Goal: Information Seeking & Learning: Understand process/instructions

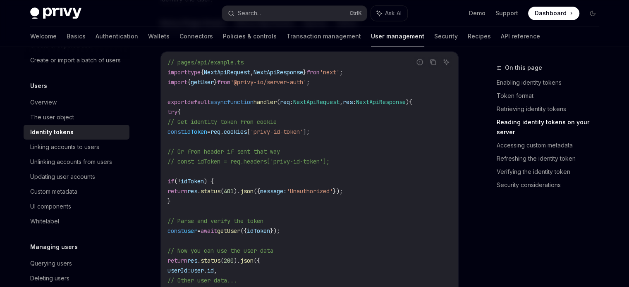
scroll to position [1163, 0]
click at [206, 130] on span "idToken" at bounding box center [195, 132] width 23 height 7
drag, startPoint x: 206, startPoint y: 130, endPoint x: 247, endPoint y: 124, distance: 41.3
click at [247, 124] on code "// pages/api/example.ts import type { NextApiRequest , NextApiResponse } from '…" at bounding box center [309, 202] width 284 height 288
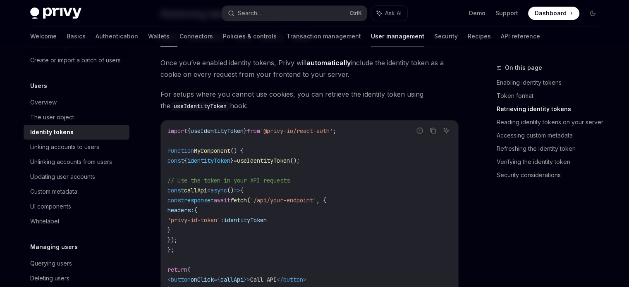
scroll to position [742, 0]
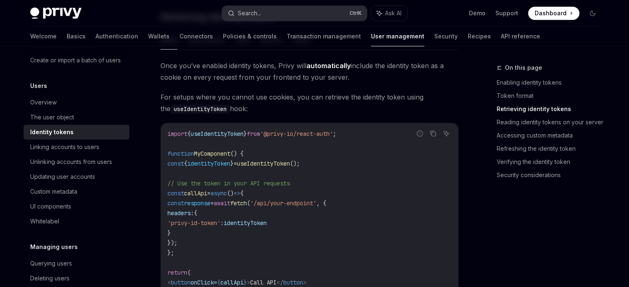
click at [260, 11] on div "Search..." at bounding box center [249, 13] width 23 height 10
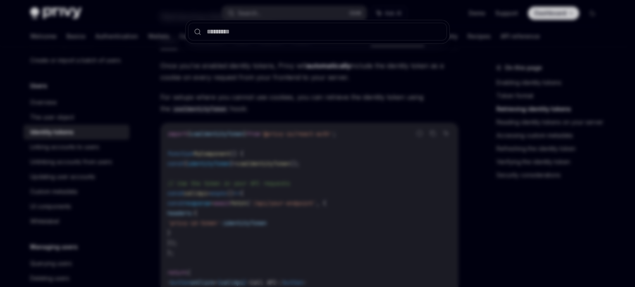
type input "*"
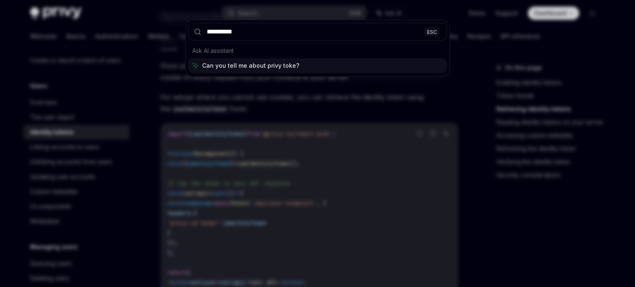
type input "**********"
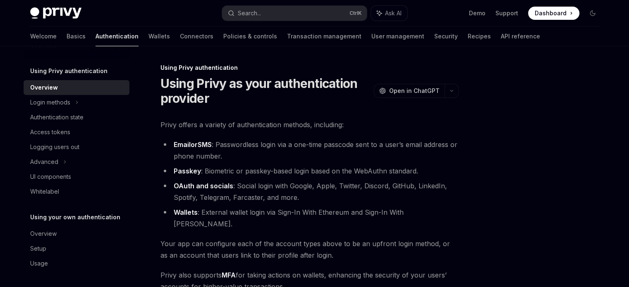
type textarea "*"
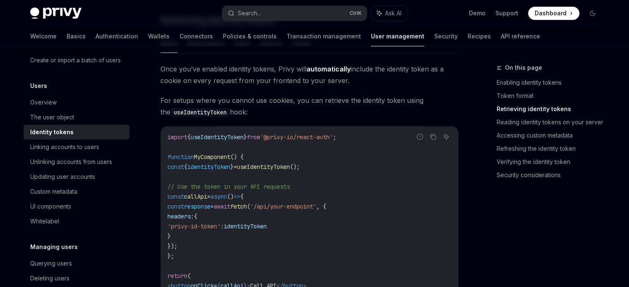
scroll to position [742, 0]
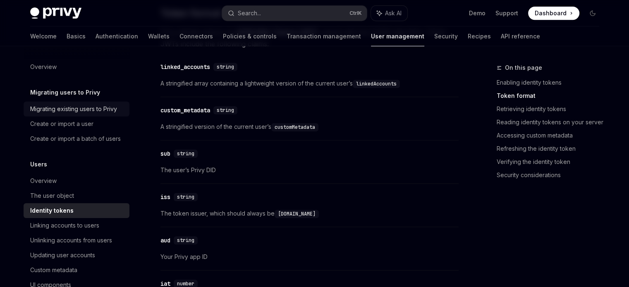
click at [116, 106] on div "Migrating existing users to Privy" at bounding box center [73, 109] width 87 height 10
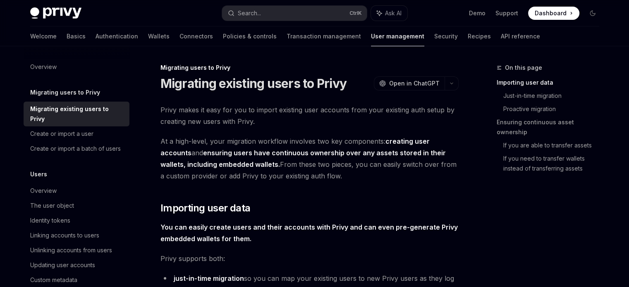
type textarea "*"
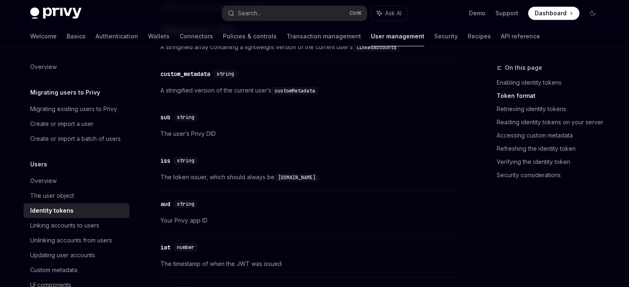
scroll to position [412, 0]
click at [283, 14] on button "Search... Ctrl K" at bounding box center [294, 13] width 145 height 15
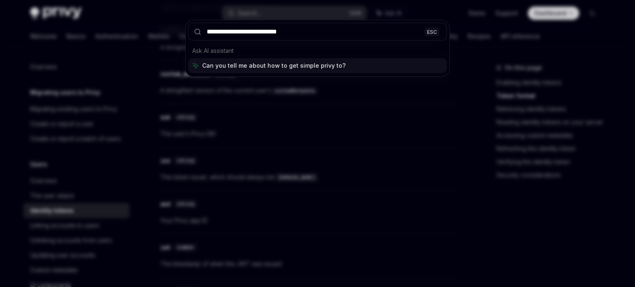
type input "**********"
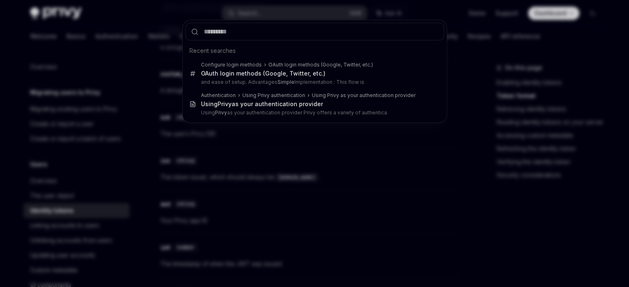
type textarea "*"
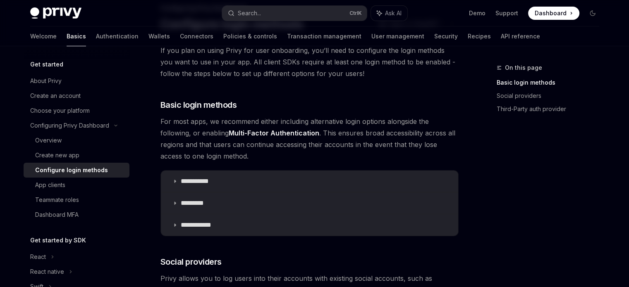
scroll to position [58, 0]
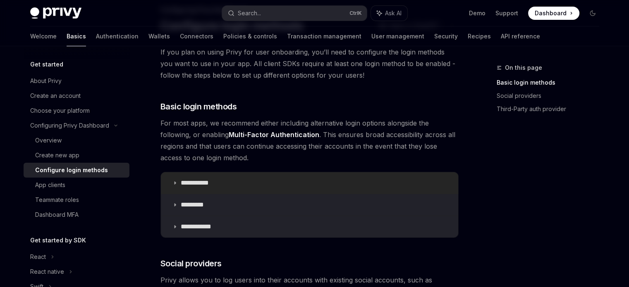
click at [183, 185] on p "**********" at bounding box center [198, 183] width 34 height 8
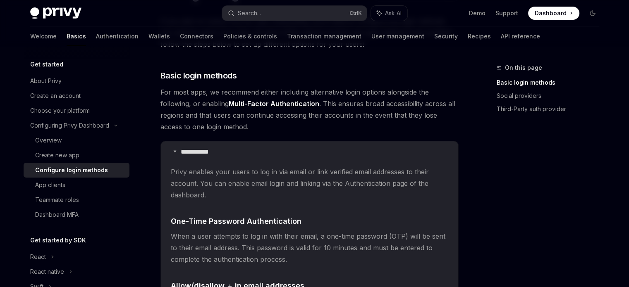
scroll to position [88, 0]
click at [178, 152] on summary "**********" at bounding box center [309, 152] width 297 height 21
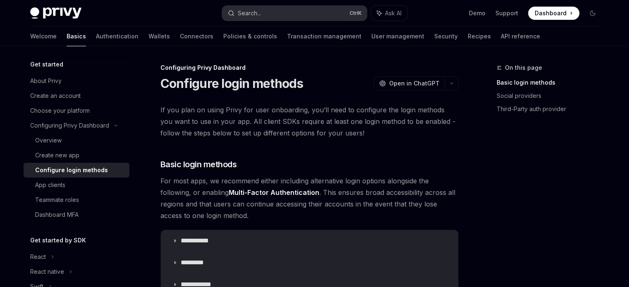
click at [293, 15] on button "Search... Ctrl K" at bounding box center [294, 13] width 145 height 15
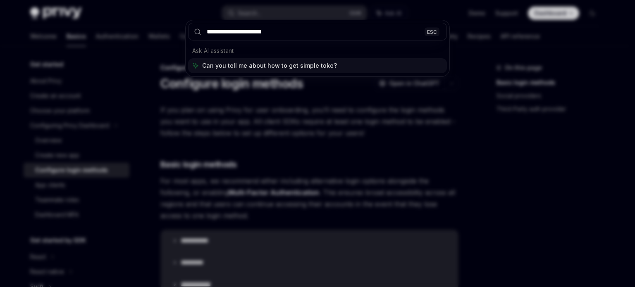
type input "**********"
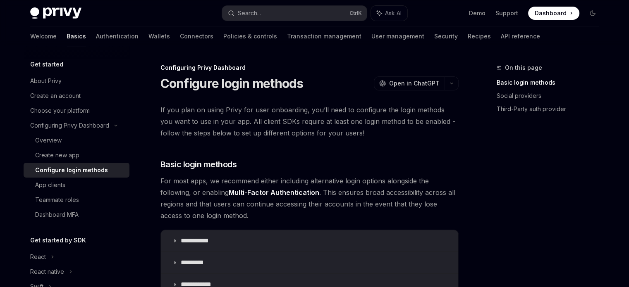
type textarea "*"
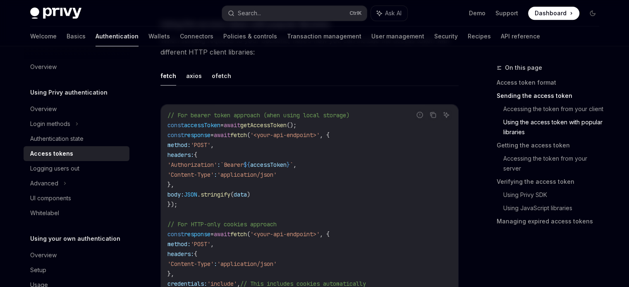
scroll to position [750, 0]
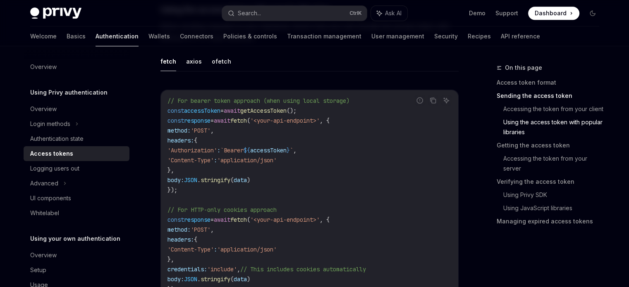
click at [220, 109] on span "accessToken" at bounding box center [202, 110] width 36 height 7
click at [238, 109] on span "await" at bounding box center [232, 110] width 17 height 7
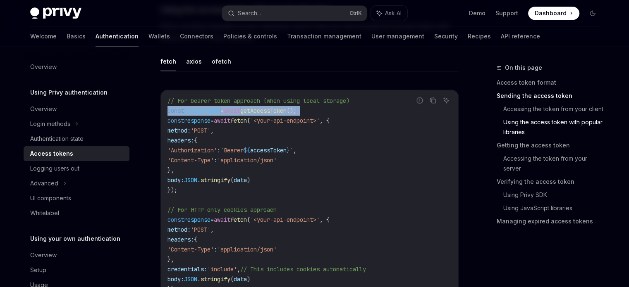
copy code "const accessToken = await getAccessToken ();"
